Goal: Obtain resource: Obtain resource

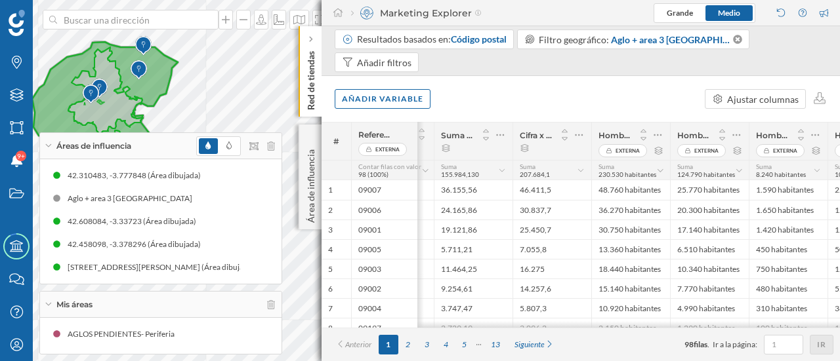
scroll to position [0, 96]
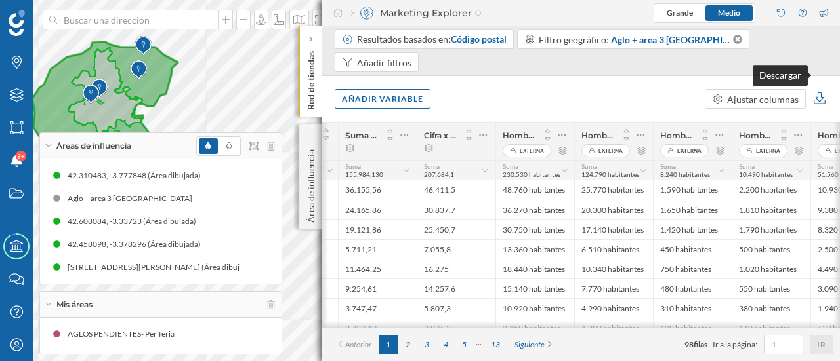
click at [819, 92] on icon at bounding box center [819, 98] width 15 height 12
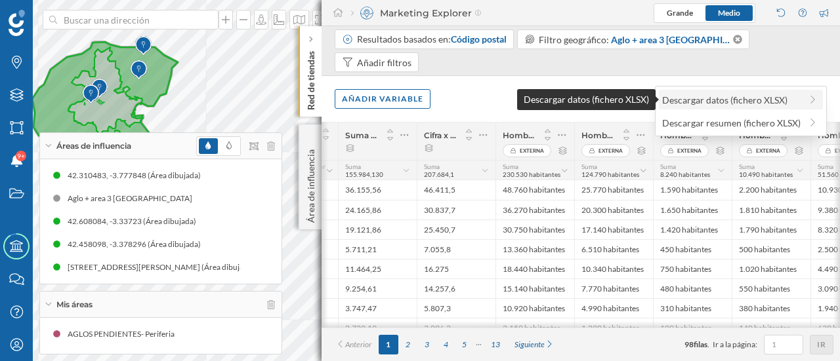
click at [736, 104] on div "Descargar datos (fichero XLSX)" at bounding box center [731, 100] width 138 height 14
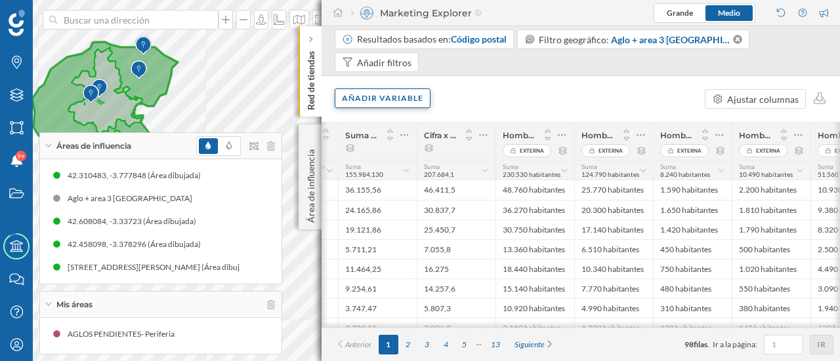
click at [401, 89] on div "Añadir variable" at bounding box center [383, 99] width 96 height 20
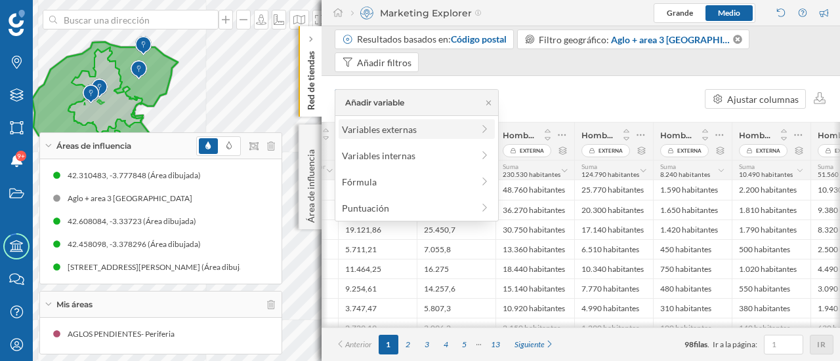
click at [393, 127] on div "Variables externas" at bounding box center [407, 130] width 131 height 14
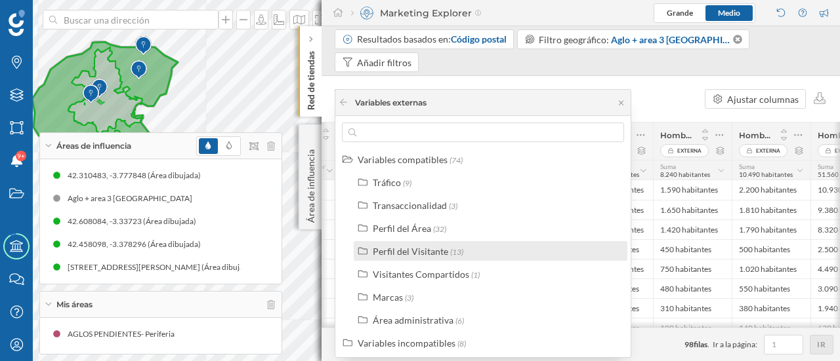
scroll to position [4, 0]
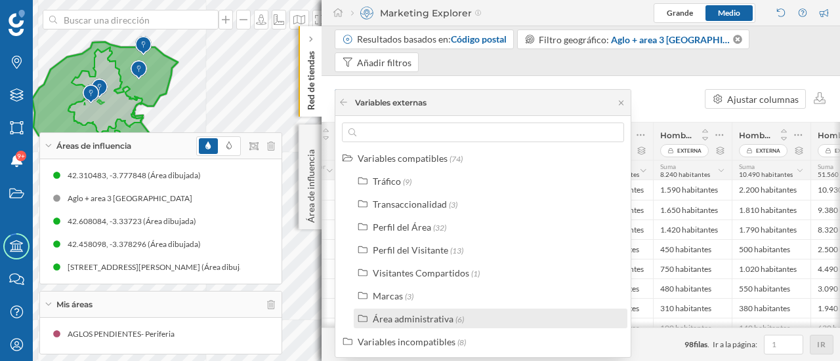
click at [422, 315] on div "Área administrativa" at bounding box center [413, 319] width 81 height 11
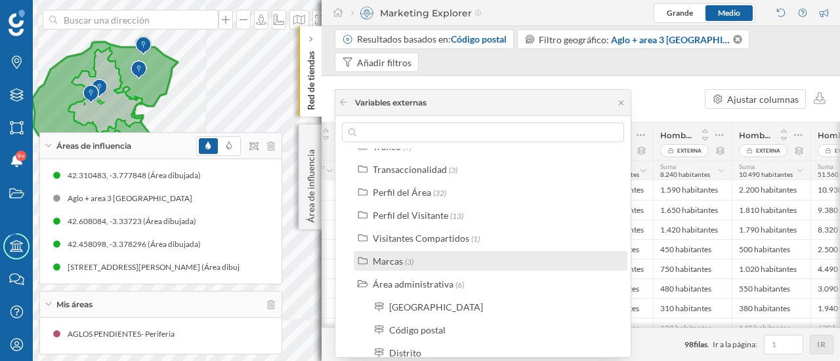
scroll to position [66, 0]
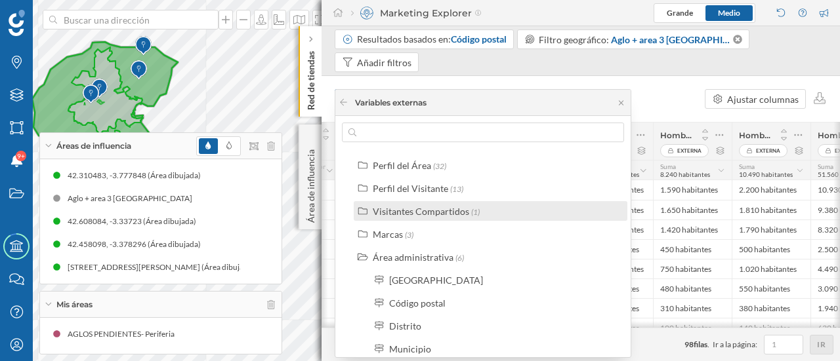
click at [443, 214] on div "Visitantes Compartidos" at bounding box center [421, 211] width 96 height 11
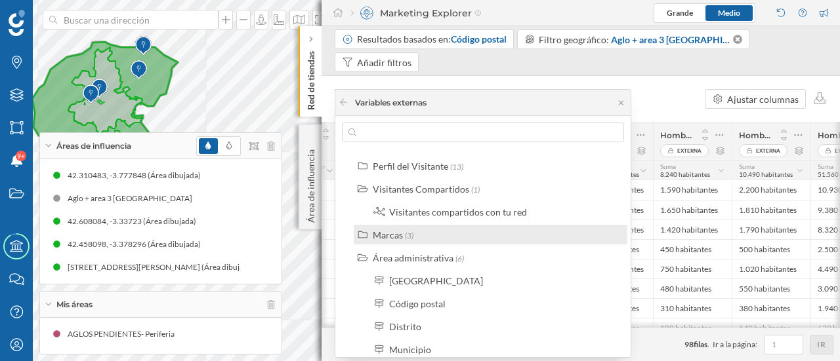
scroll to position [164, 0]
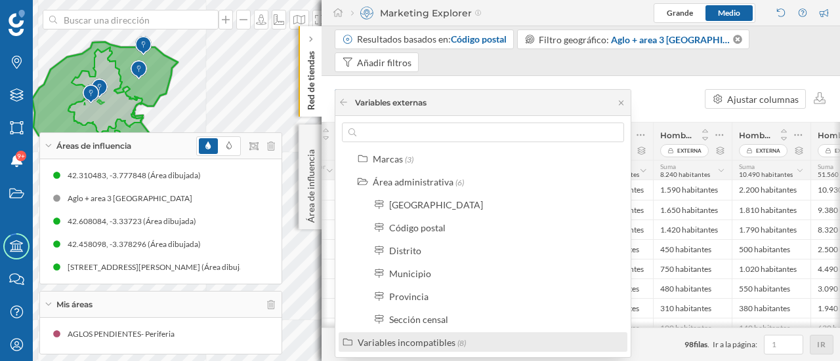
click at [427, 342] on div "Variables incompatibles" at bounding box center [406, 342] width 98 height 11
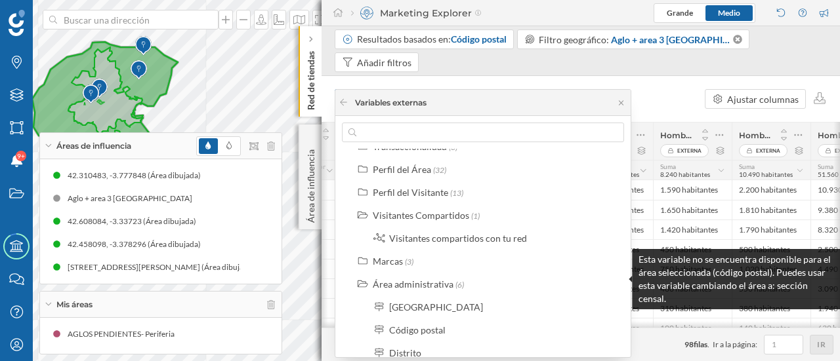
scroll to position [0, 0]
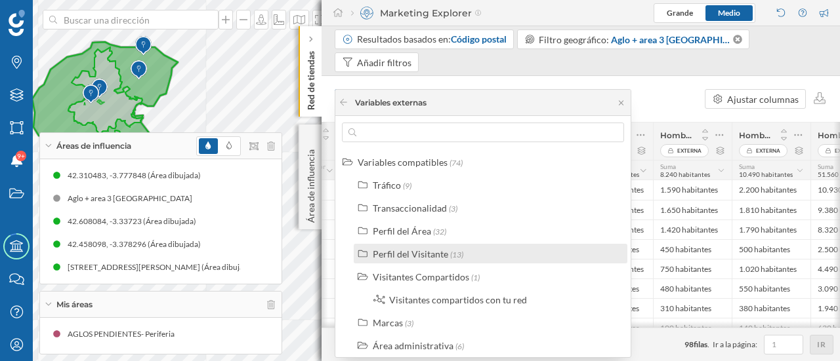
click at [432, 256] on div "Perfil del Visitante" at bounding box center [410, 254] width 75 height 11
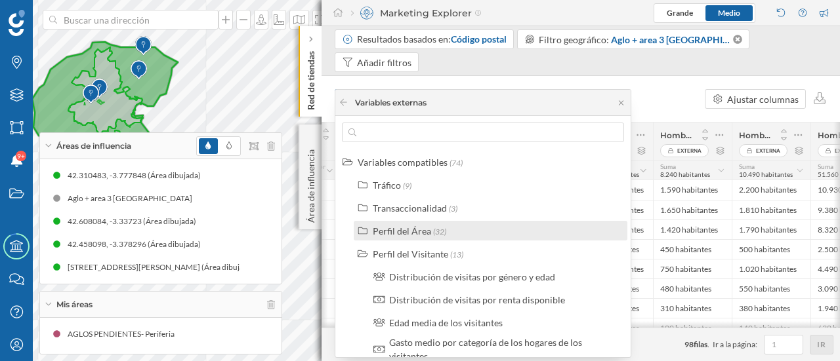
click at [418, 228] on div "Perfil del Área" at bounding box center [402, 231] width 58 height 11
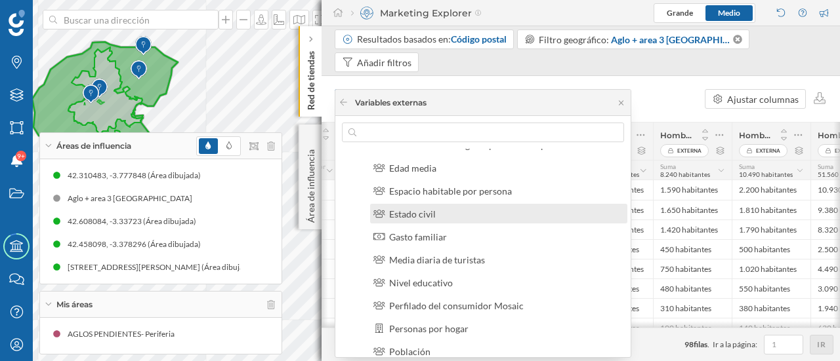
scroll to position [197, 0]
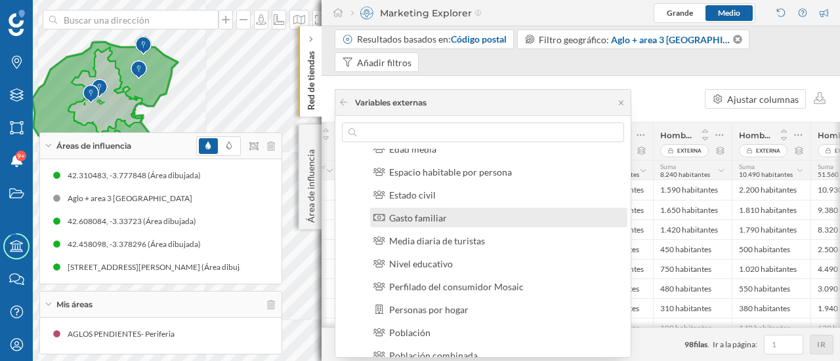
click at [439, 218] on div "Gasto familiar" at bounding box center [418, 218] width 58 height 11
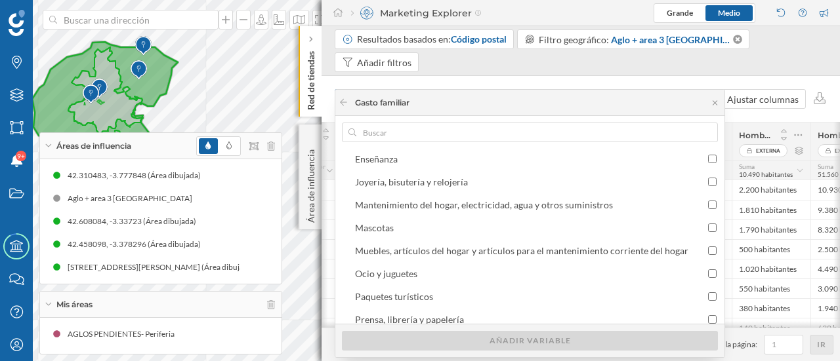
scroll to position [434, 0]
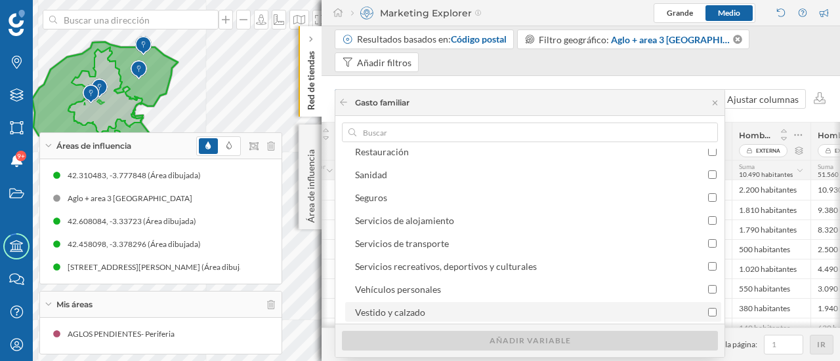
click at [412, 310] on div "Vestido y calzado" at bounding box center [390, 312] width 70 height 11
click at [708, 310] on input "Vestido y calzado" at bounding box center [712, 312] width 9 height 9
checkbox input "true"
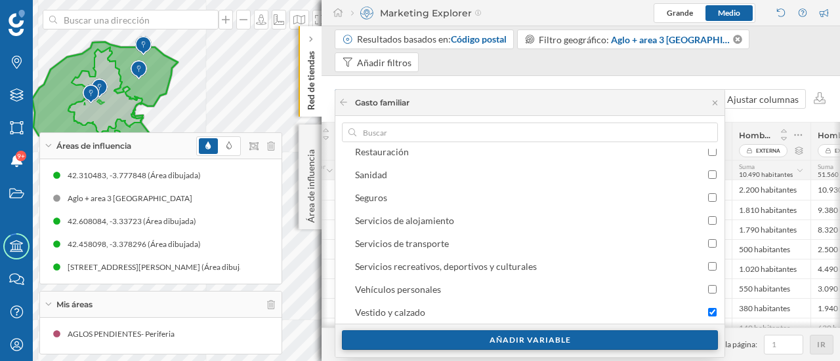
click at [479, 340] on div "Añadir variable" at bounding box center [530, 341] width 376 height 20
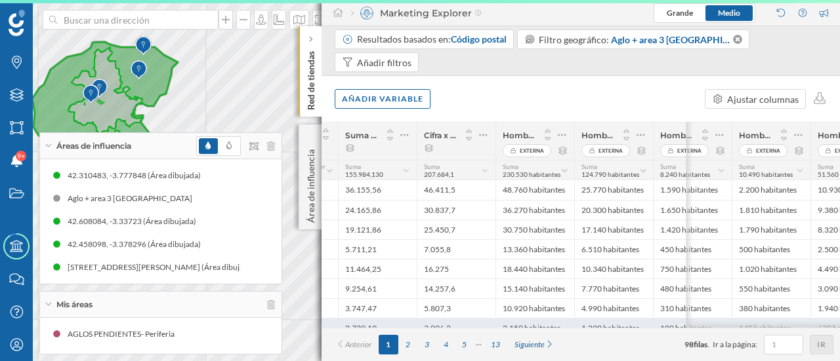
scroll to position [0, 460]
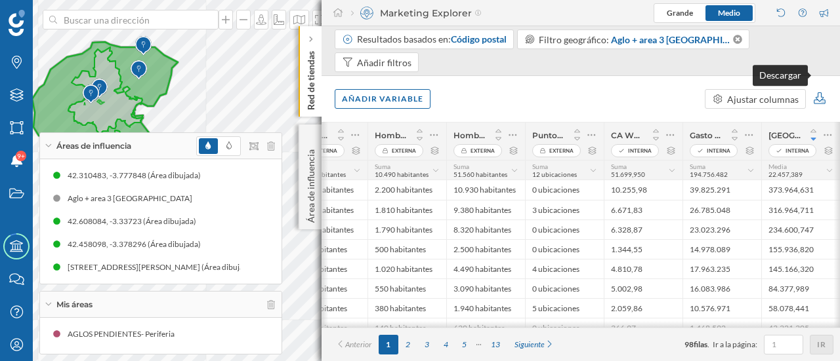
click at [817, 92] on icon at bounding box center [819, 98] width 15 height 12
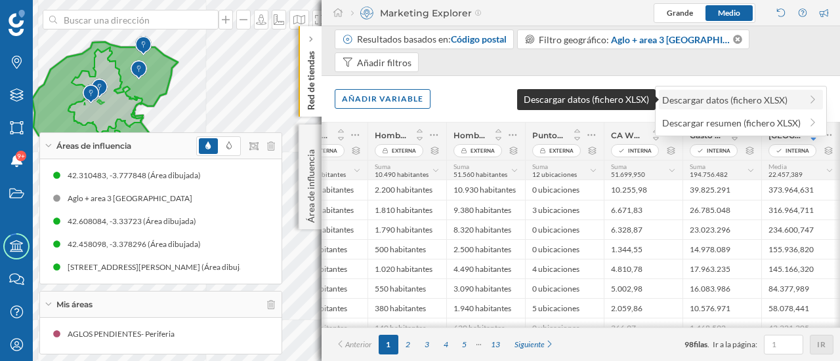
click at [779, 102] on div "Descargar datos (fichero XLSX)" at bounding box center [731, 100] width 138 height 14
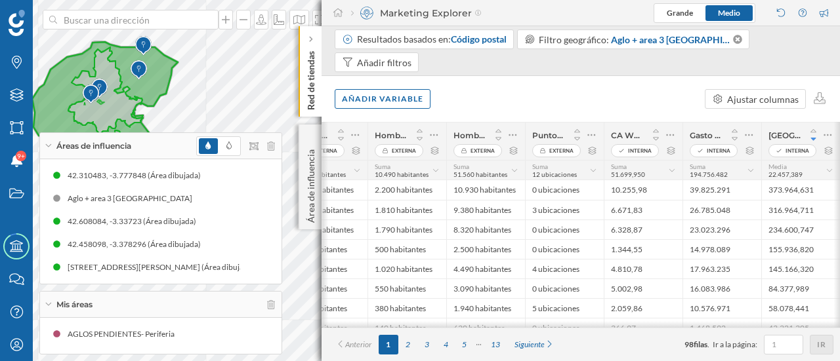
drag, startPoint x: 149, startPoint y: 139, endPoint x: 153, endPoint y: 160, distance: 21.4
click at [149, 140] on div "Áreas de influencia" at bounding box center [160, 146] width 241 height 26
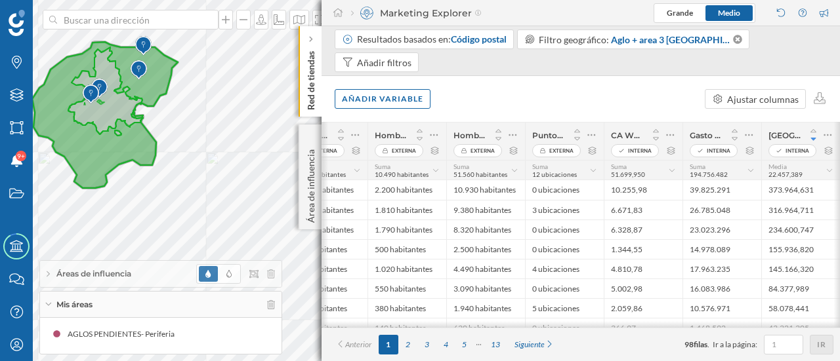
click at [148, 298] on div "Mis áreas" at bounding box center [160, 305] width 241 height 26
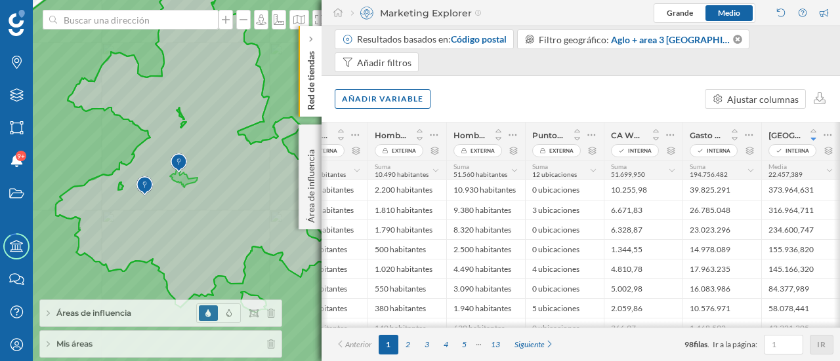
click at [119, 351] on div "Mis áreas" at bounding box center [160, 344] width 241 height 26
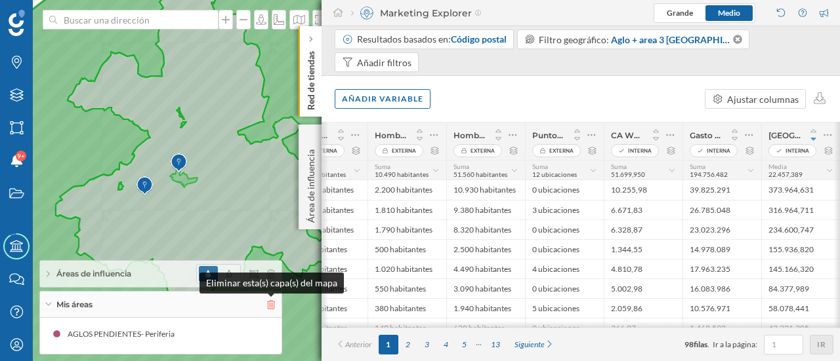
click at [273, 305] on icon at bounding box center [271, 304] width 8 height 9
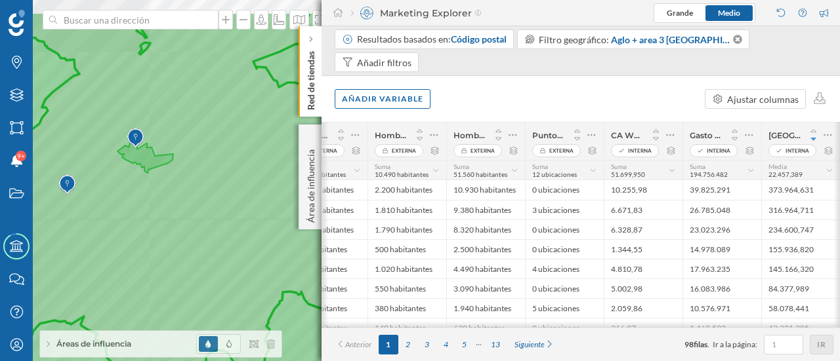
drag, startPoint x: 199, startPoint y: 163, endPoint x: 140, endPoint y: 213, distance: 76.8
click at [140, 213] on icon at bounding box center [272, 230] width 832 height 436
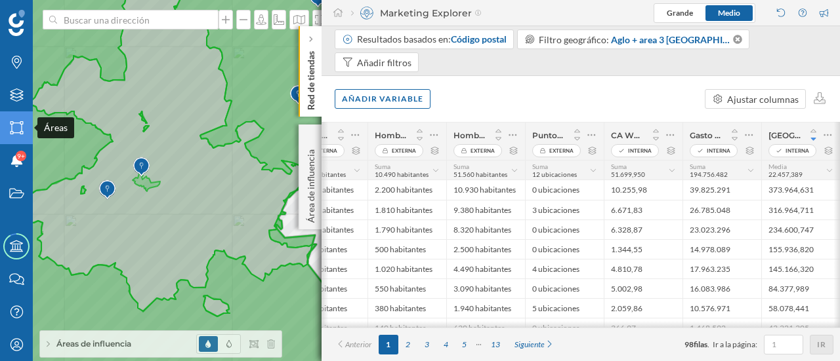
click at [11, 123] on icon "Áreas" at bounding box center [17, 127] width 16 height 13
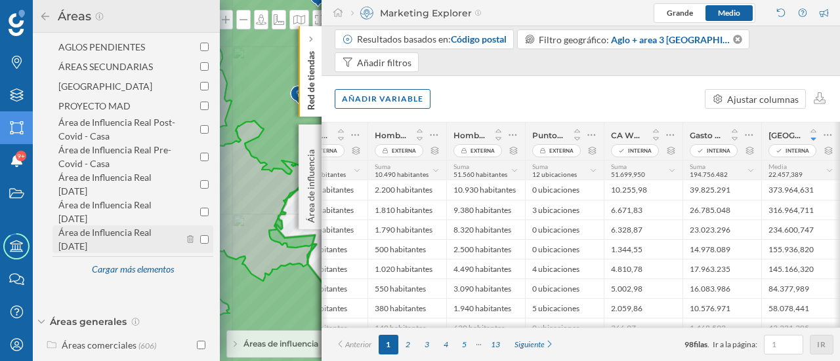
scroll to position [97, 0]
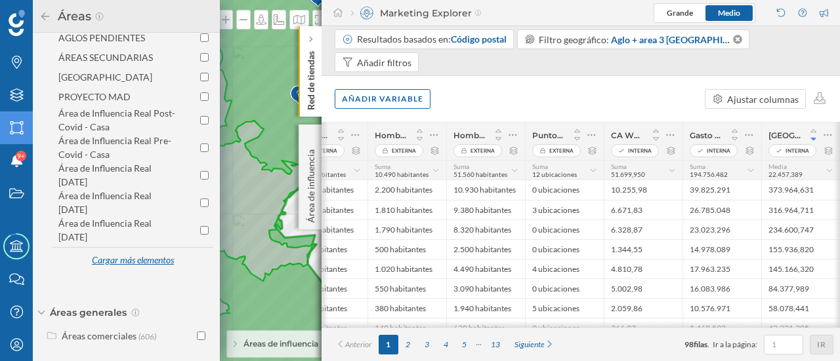
click at [125, 253] on div "Cargar más elementos" at bounding box center [132, 261] width 98 height 20
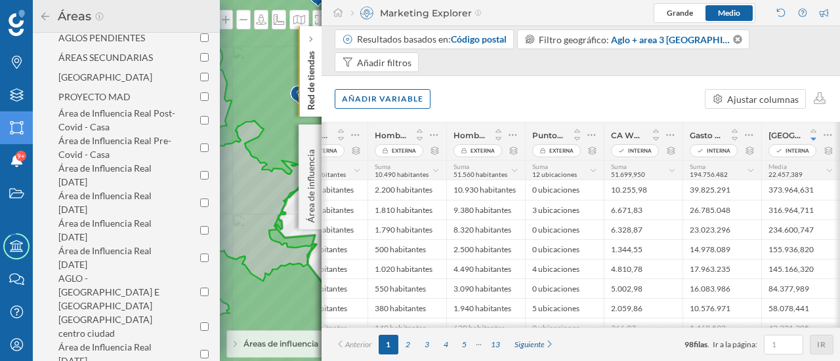
scroll to position [294, 0]
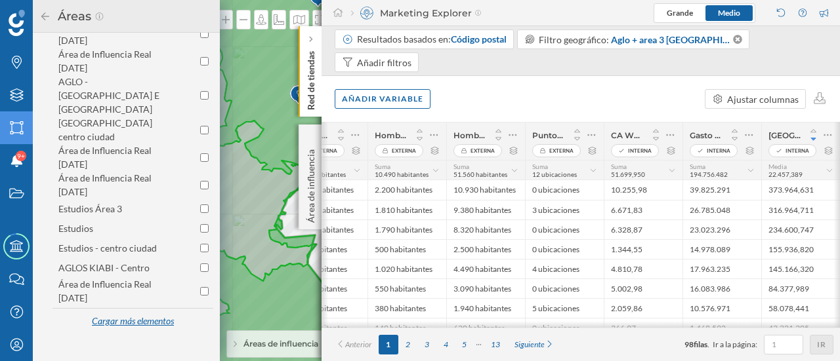
click at [127, 312] on div "Cargar más elementos" at bounding box center [132, 322] width 98 height 20
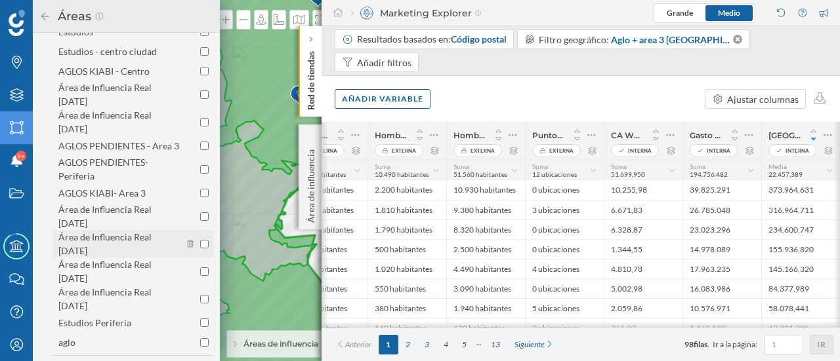
scroll to position [425, 0]
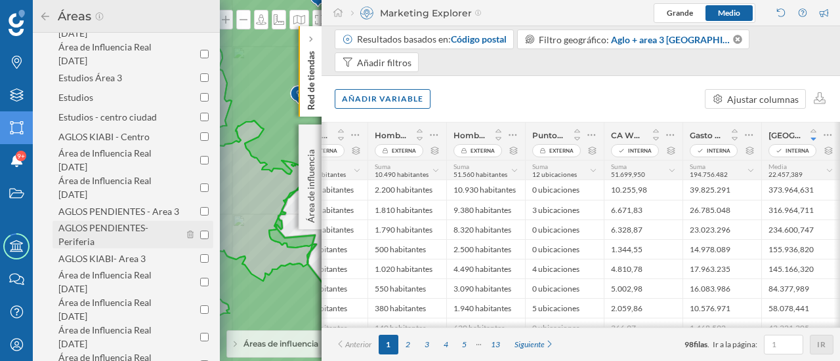
click at [97, 222] on div "AGLOS PENDIENTES- Periferia" at bounding box center [103, 234] width 90 height 25
click at [200, 231] on input "AGLOS PENDIENTES- Periferia" at bounding box center [204, 235] width 9 height 9
checkbox input "true"
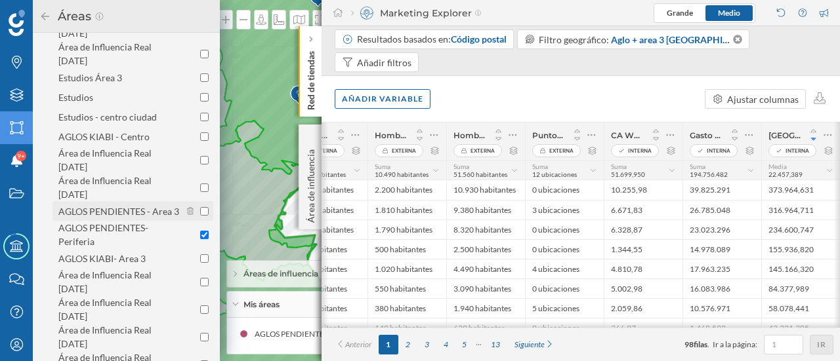
scroll to position [491, 0]
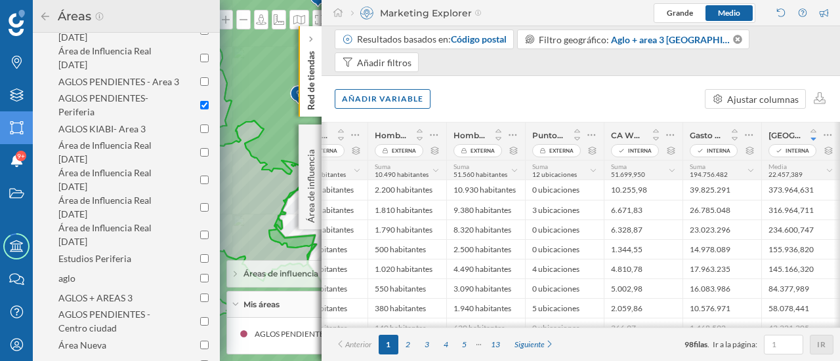
scroll to position [622, 0]
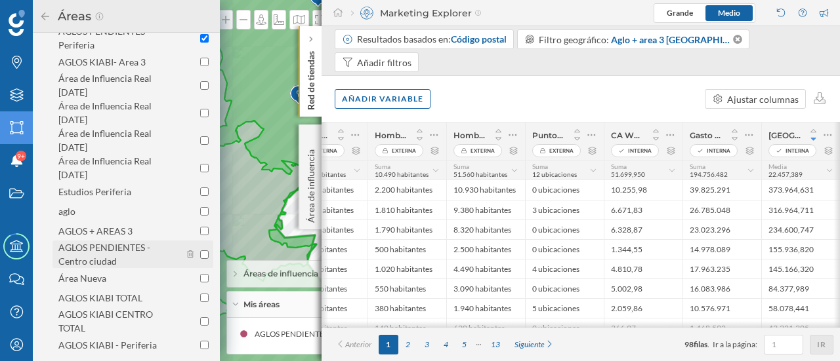
click at [109, 241] on div "AGLOS PENDIENTES - Centro ciudad" at bounding box center [119, 255] width 122 height 28
click at [200, 251] on input "AGLOS PENDIENTES - Centro ciudad" at bounding box center [204, 255] width 9 height 9
checkbox input "true"
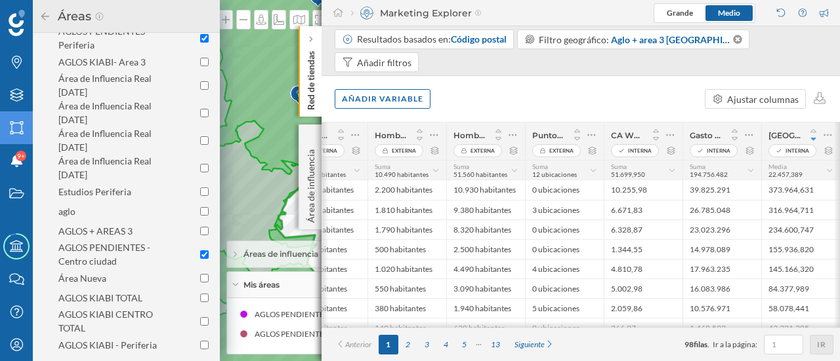
click at [41, 18] on icon at bounding box center [45, 16] width 12 height 9
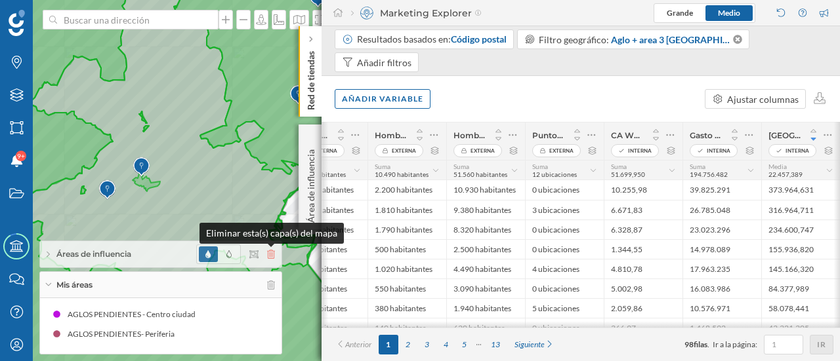
click at [272, 256] on icon at bounding box center [271, 254] width 8 height 9
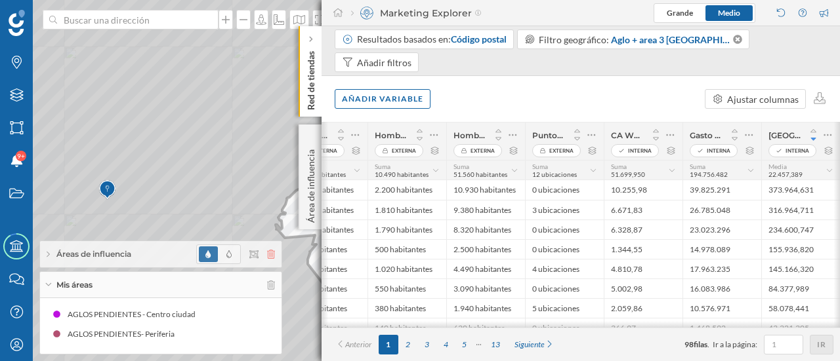
click at [267, 254] on icon at bounding box center [271, 254] width 8 height 9
click at [700, 33] on div "Aglo + area 3 [GEOGRAPHIC_DATA]" at bounding box center [676, 40] width 131 height 14
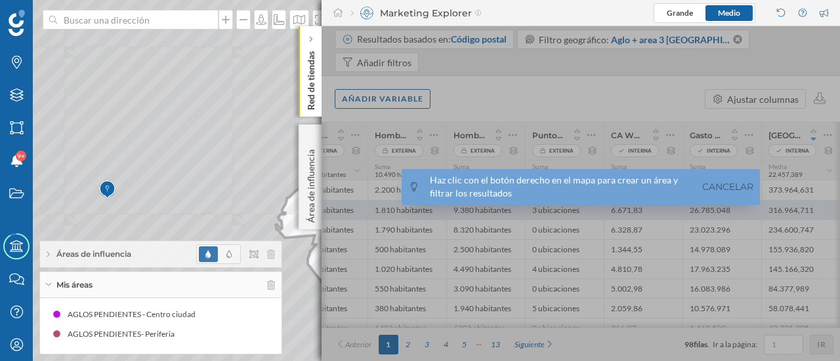
click at [704, 184] on link "Cancelar" at bounding box center [728, 187] width 58 height 15
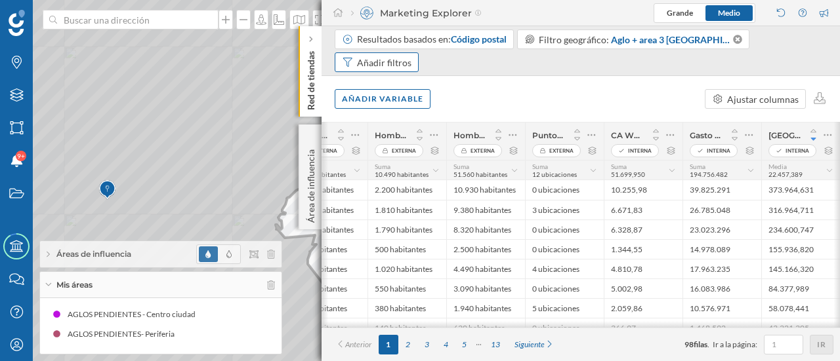
click at [733, 39] on icon at bounding box center [737, 39] width 9 height 9
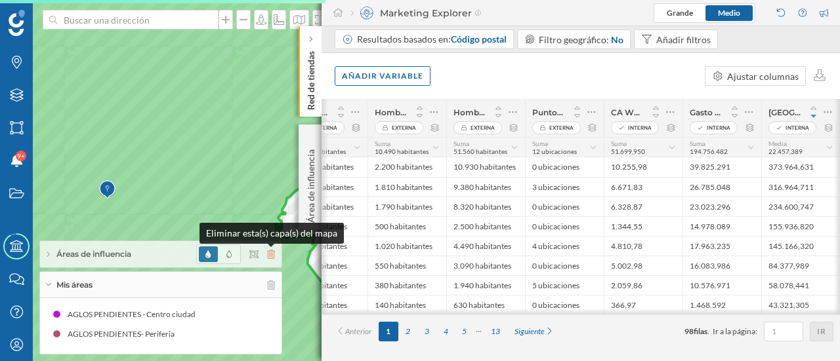
click at [270, 255] on icon at bounding box center [271, 254] width 8 height 9
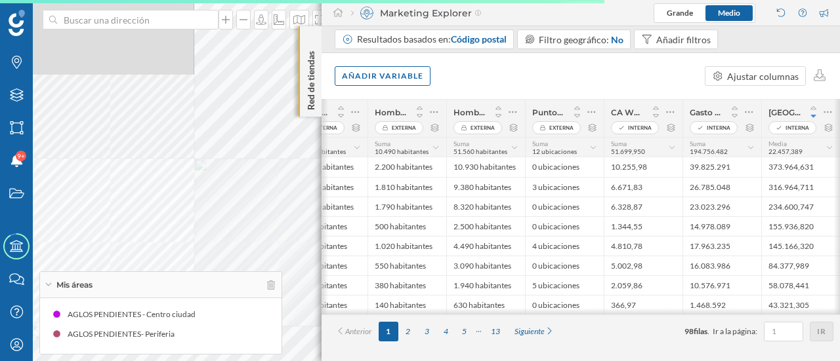
click at [143, 287] on div "Mis áreas" at bounding box center [160, 285] width 241 height 26
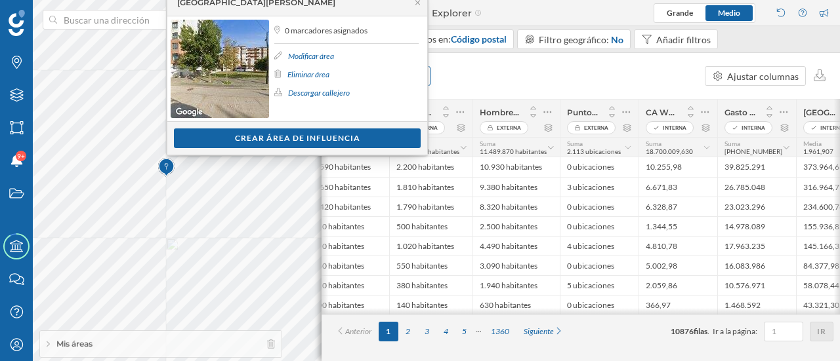
click at [171, 174] on img at bounding box center [166, 168] width 16 height 26
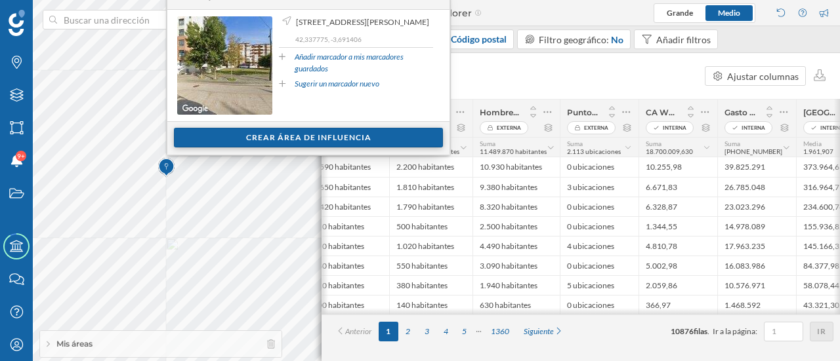
click at [257, 141] on div "Crear área de influencia" at bounding box center [308, 138] width 269 height 20
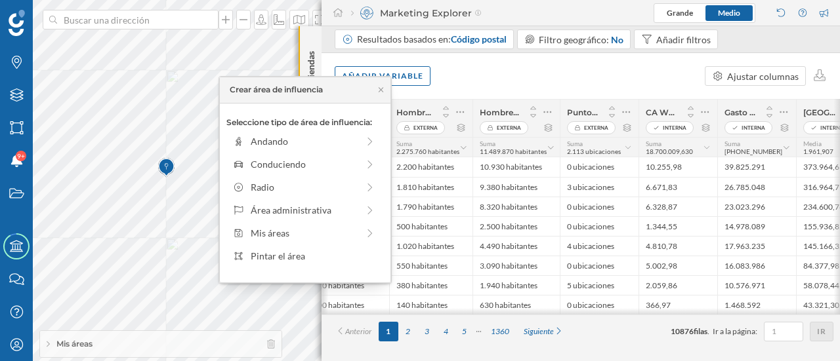
click at [161, 179] on img at bounding box center [166, 168] width 16 height 26
click at [383, 87] on icon at bounding box center [381, 90] width 10 height 8
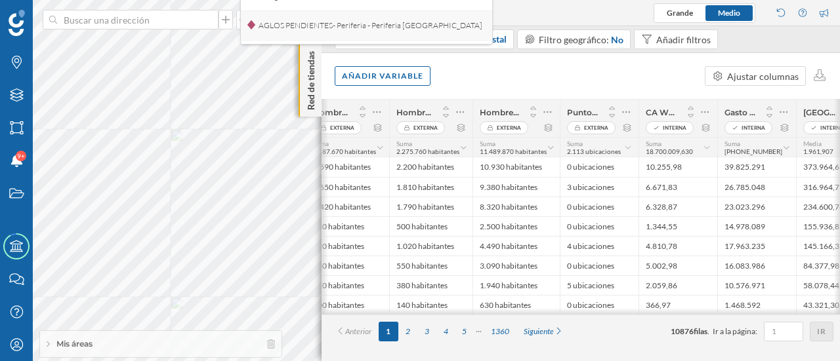
click at [397, 26] on span "AGLOS PENDIENTES- Periferia - Periferia [GEOGRAPHIC_DATA]" at bounding box center [370, 26] width 230 height 20
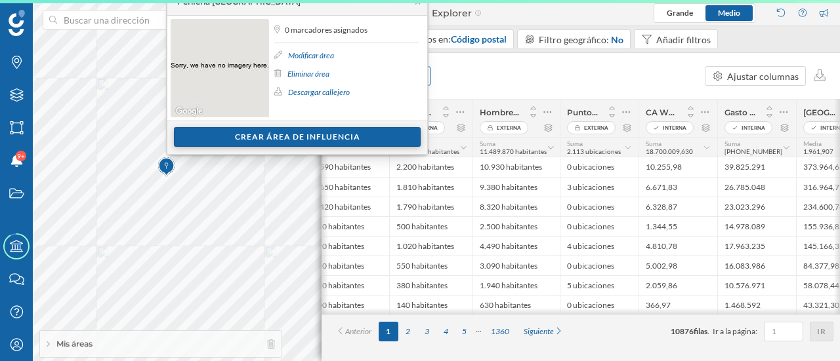
click at [335, 133] on div "Crear área de influencia" at bounding box center [297, 137] width 247 height 20
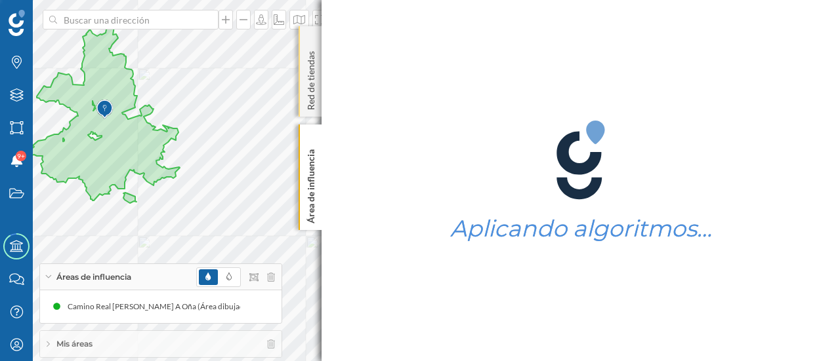
click at [311, 86] on p "Red de tiendas" at bounding box center [310, 78] width 13 height 64
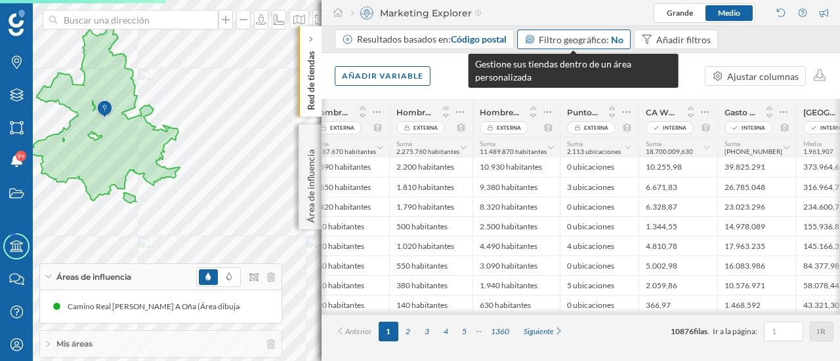
click at [579, 44] on span "Filtro geográfico:" at bounding box center [573, 39] width 70 height 11
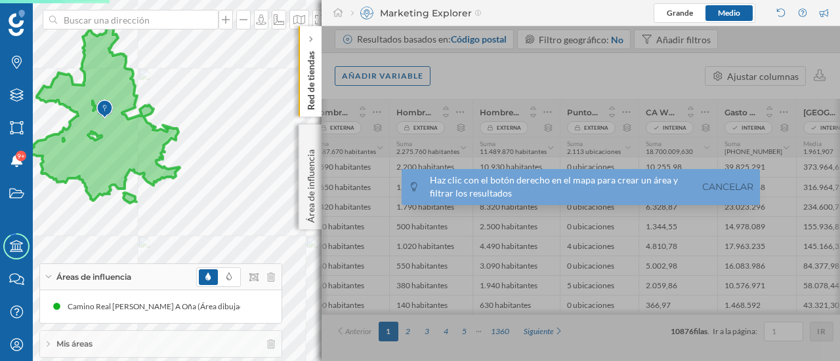
click at [99, 132] on icon at bounding box center [105, 115] width 150 height 176
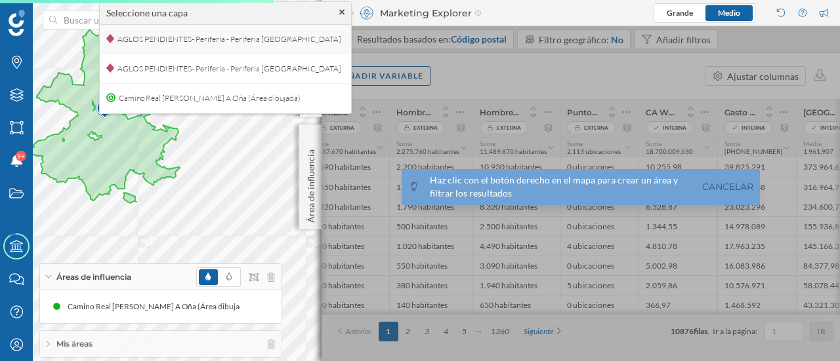
click at [235, 35] on span "AGLOS PENDIENTES- Periferia - Periferia [GEOGRAPHIC_DATA]" at bounding box center [229, 40] width 230 height 20
